Goal: Transaction & Acquisition: Download file/media

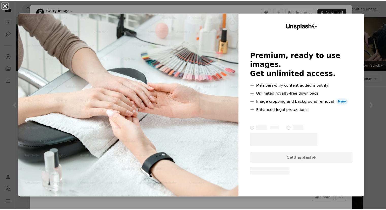
scroll to position [486, 0]
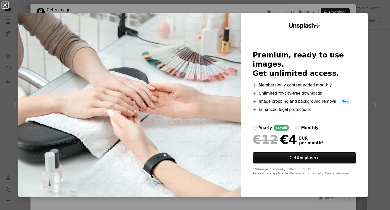
click at [131, 9] on div "An X shape Unsplash+ Premium, ready to use images. Get unlimited access. A plus…" at bounding box center [195, 105] width 390 height 210
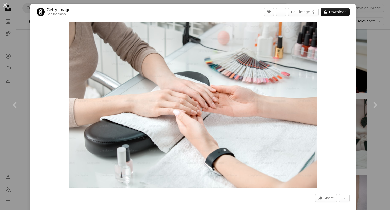
click at [5, 7] on button "An X shape" at bounding box center [5, 5] width 6 height 6
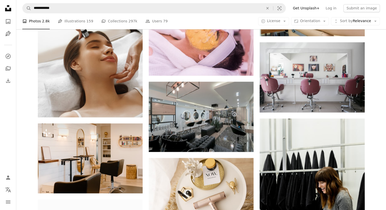
scroll to position [862, 0]
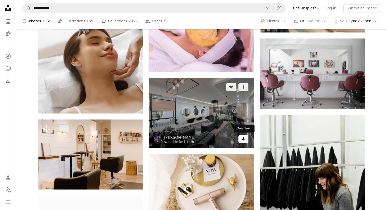
click at [242, 142] on link "Arrow pointing down" at bounding box center [244, 139] width 10 height 8
